Goal: Transaction & Acquisition: Book appointment/travel/reservation

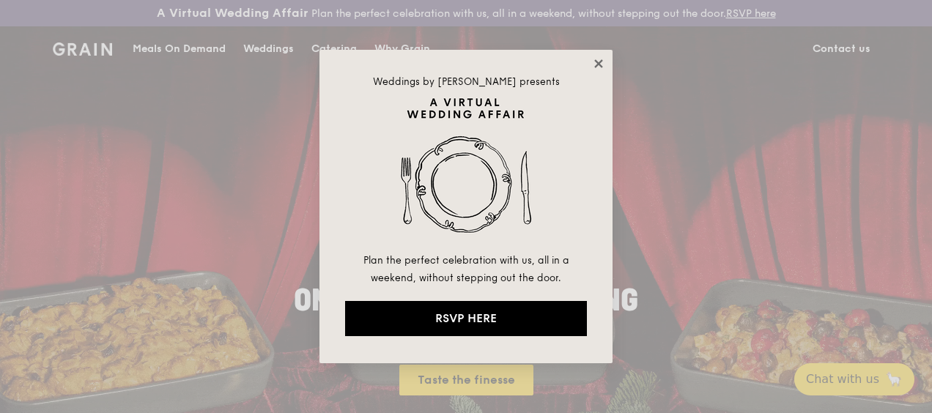
click at [595, 66] on icon at bounding box center [598, 63] width 13 height 13
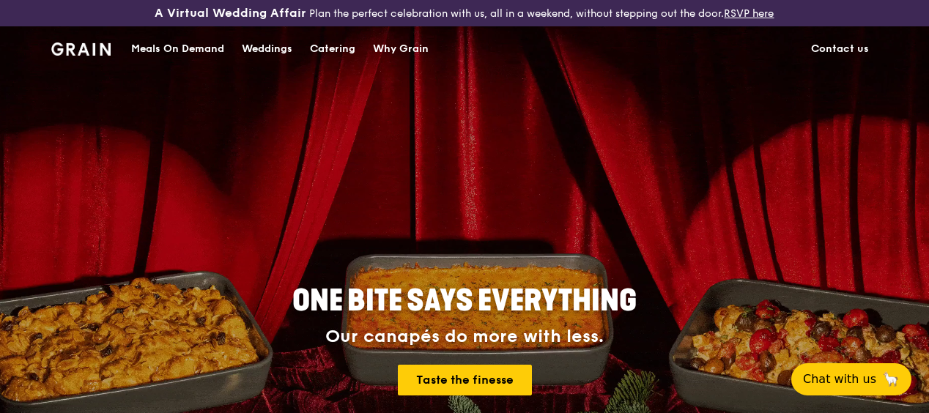
click at [358, 65] on link "Catering" at bounding box center [332, 49] width 63 height 44
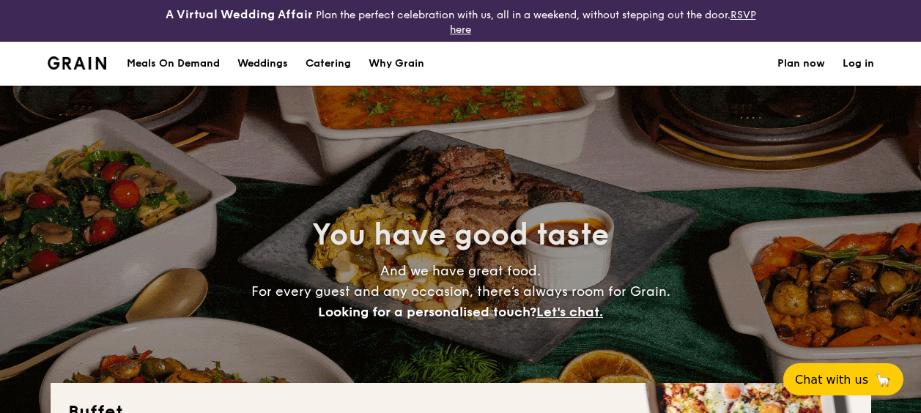
select select
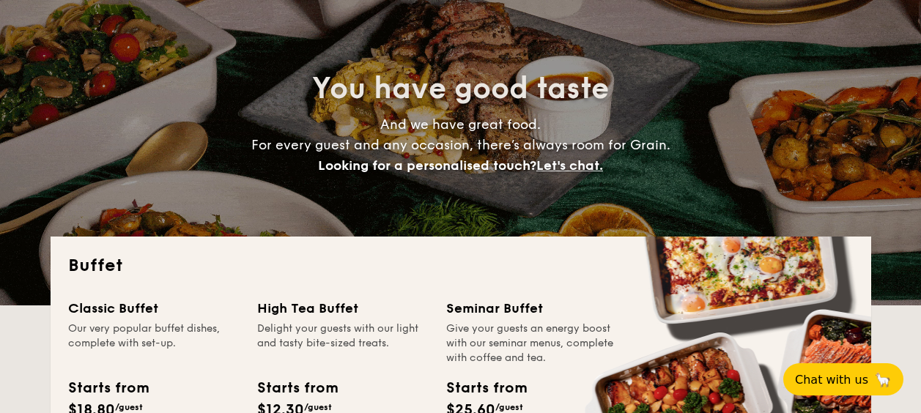
scroll to position [366, 0]
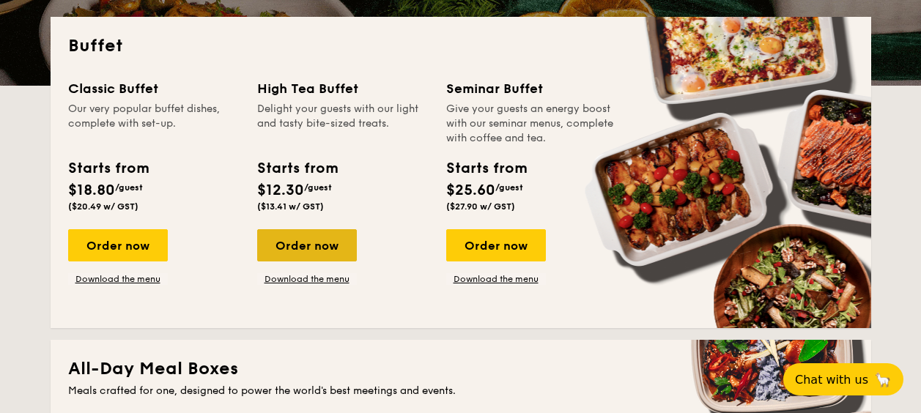
click at [329, 245] on div "Order now" at bounding box center [307, 245] width 100 height 32
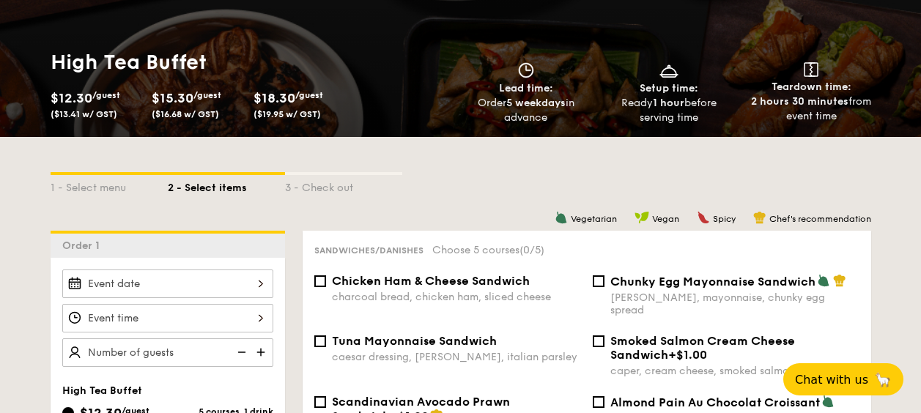
scroll to position [225, 0]
